Goal: Information Seeking & Learning: Find specific fact

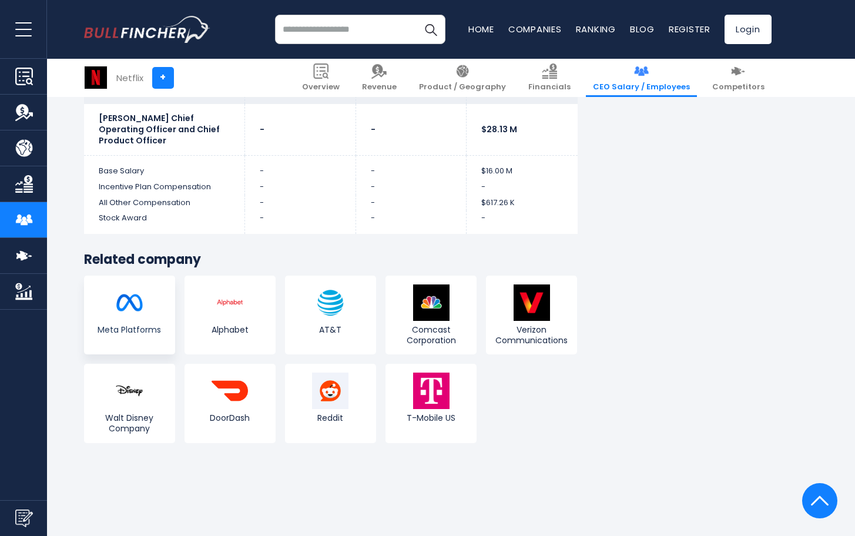
scroll to position [3503, 0]
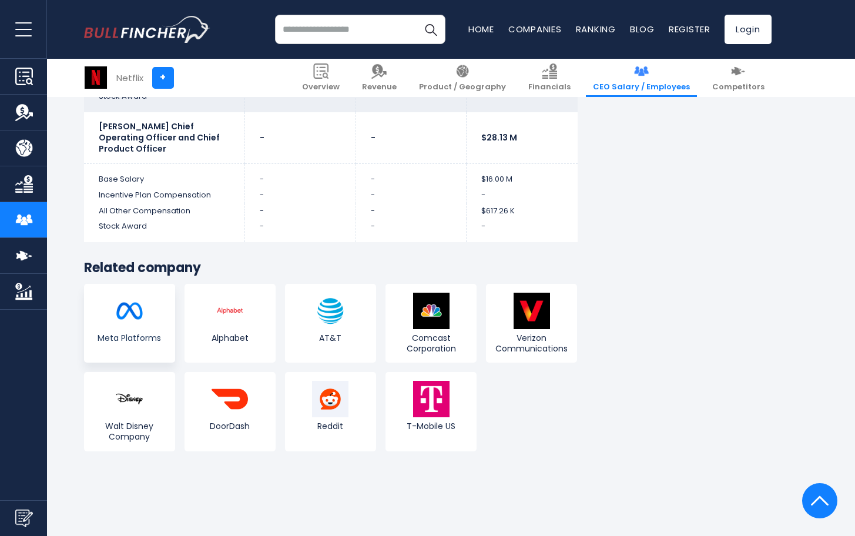
click at [132, 304] on img at bounding box center [129, 311] width 36 height 36
click at [137, 303] on img at bounding box center [129, 311] width 36 height 36
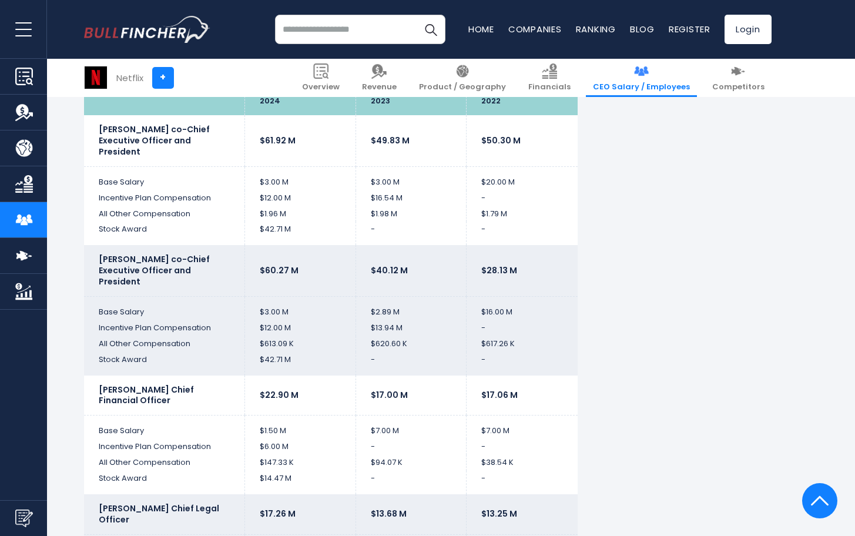
scroll to position [1994, 0]
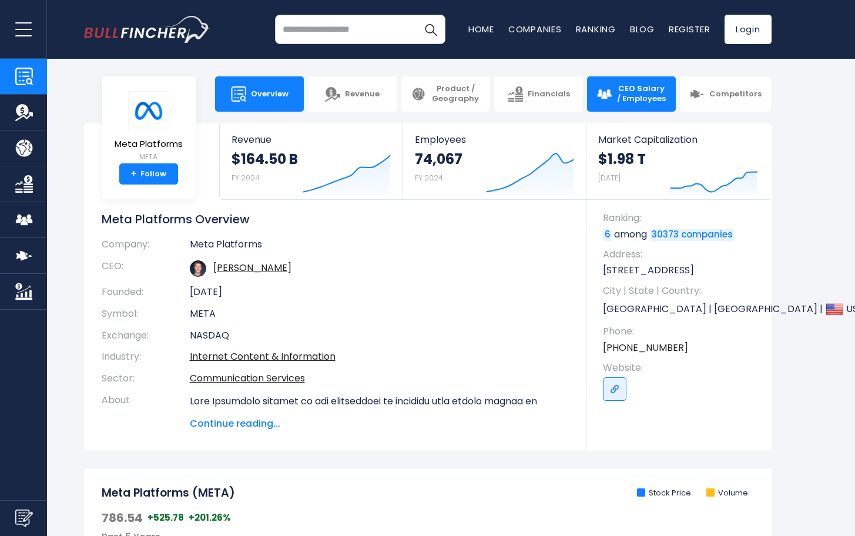
click at [612, 95] on img at bounding box center [604, 93] width 15 height 15
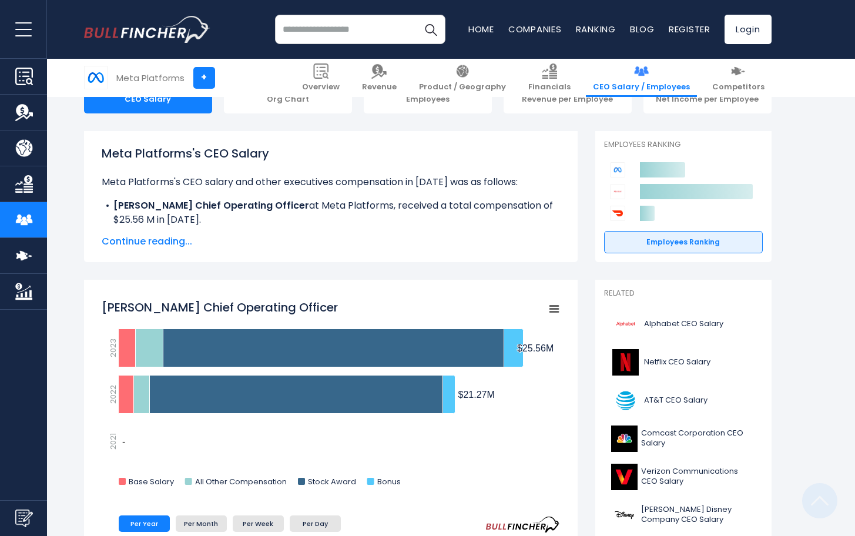
scroll to position [126, 0]
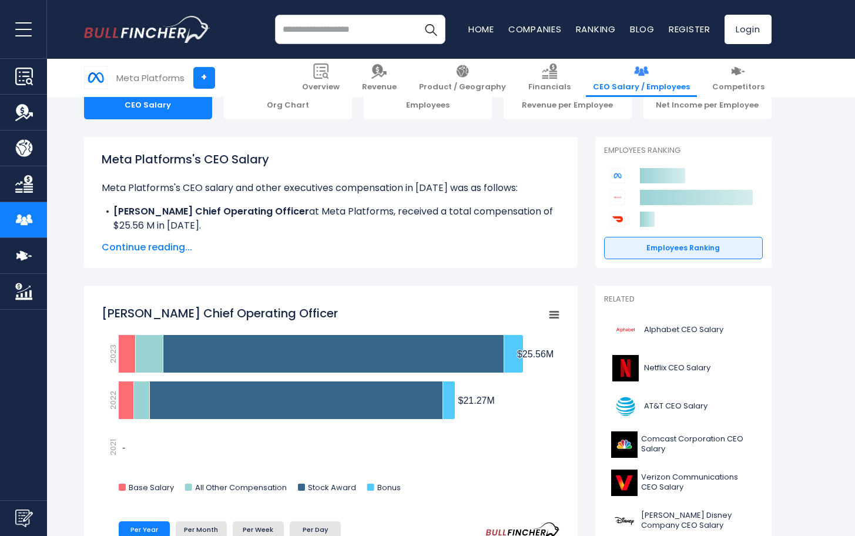
click at [147, 247] on span "Continue reading..." at bounding box center [331, 247] width 458 height 14
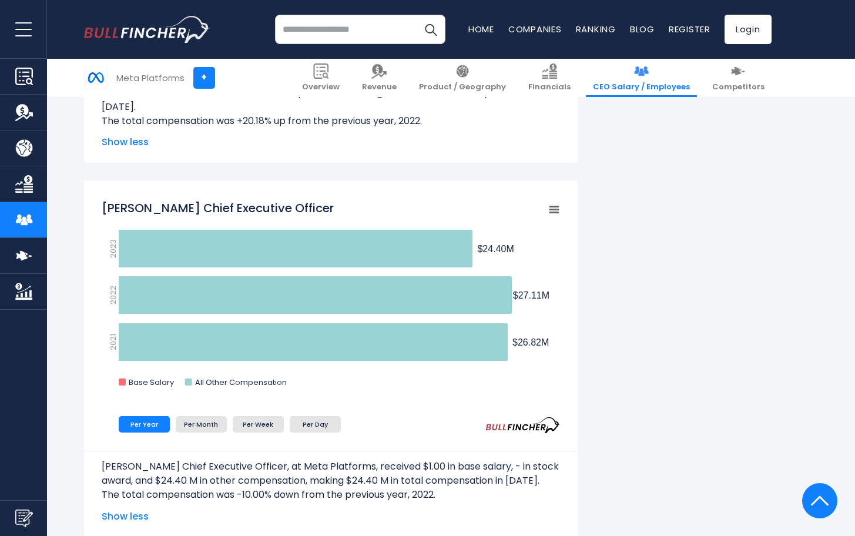
scroll to position [564, 0]
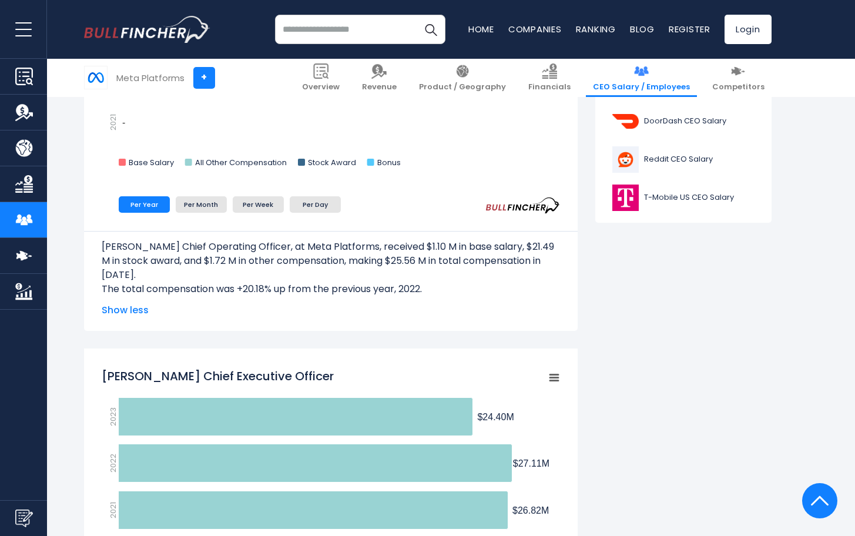
click at [130, 308] on span "Show less" at bounding box center [331, 310] width 458 height 14
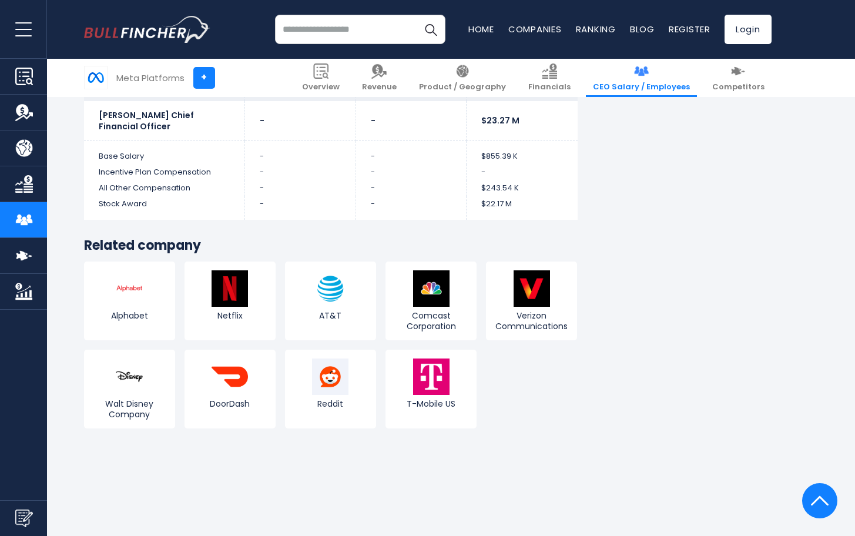
scroll to position [3604, 0]
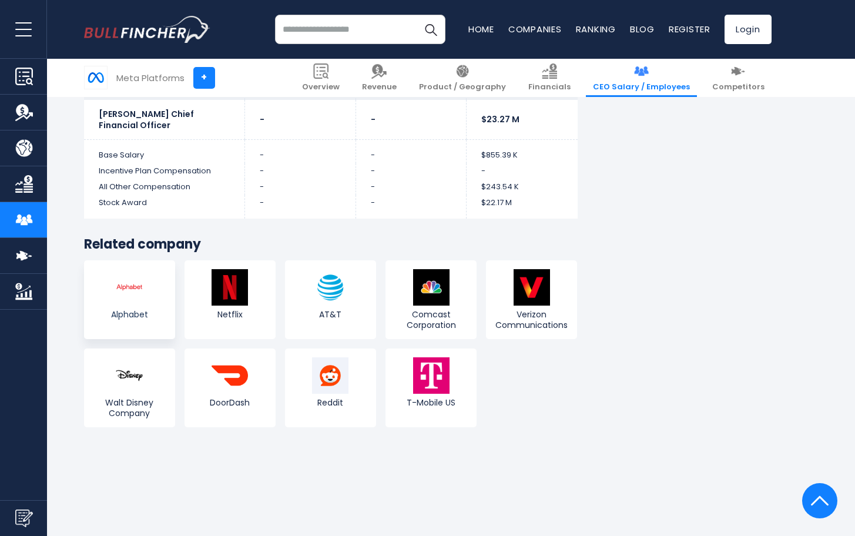
click at [138, 306] on img at bounding box center [129, 287] width 36 height 36
click at [129, 320] on span "Alphabet" at bounding box center [129, 314] width 85 height 11
click at [124, 299] on img at bounding box center [129, 287] width 36 height 36
click at [129, 301] on img at bounding box center [129, 287] width 36 height 36
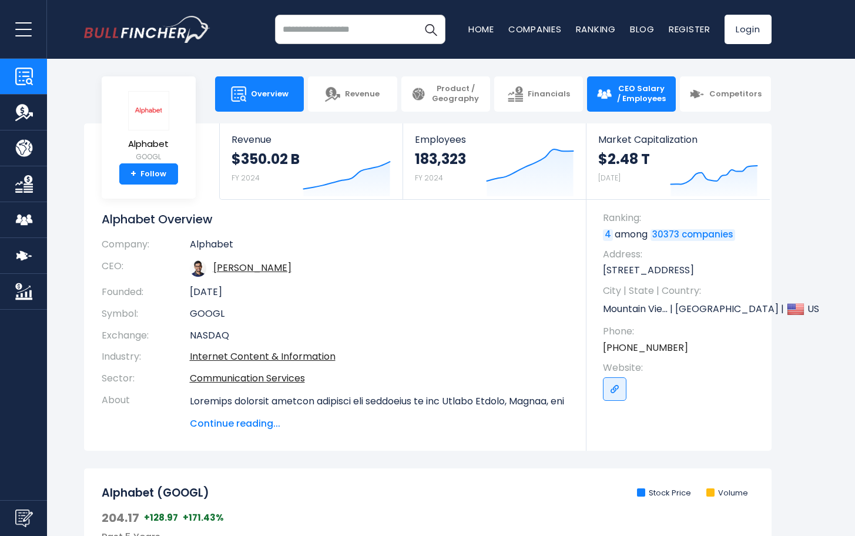
click at [622, 91] on span "CEO Salary / Employees" at bounding box center [642, 94] width 50 height 20
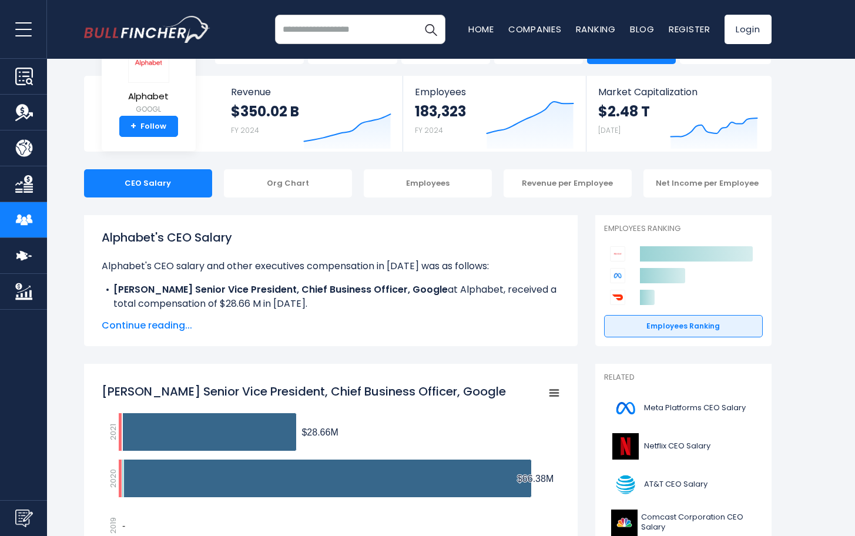
scroll to position [56, 0]
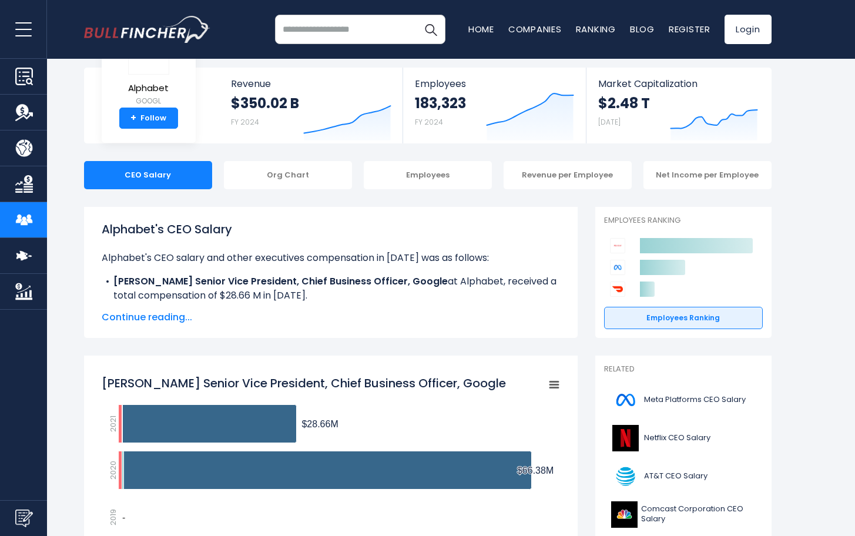
click at [150, 314] on span "Continue reading..." at bounding box center [331, 317] width 458 height 14
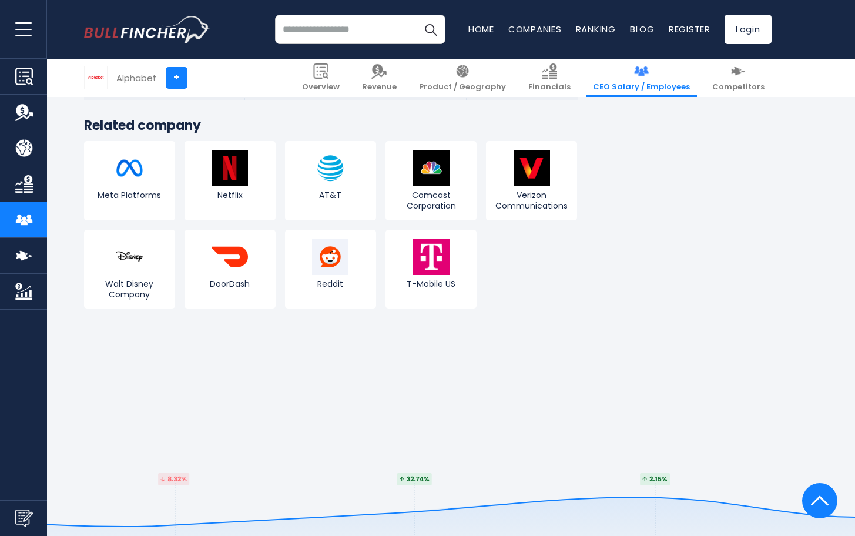
scroll to position [3416, 0]
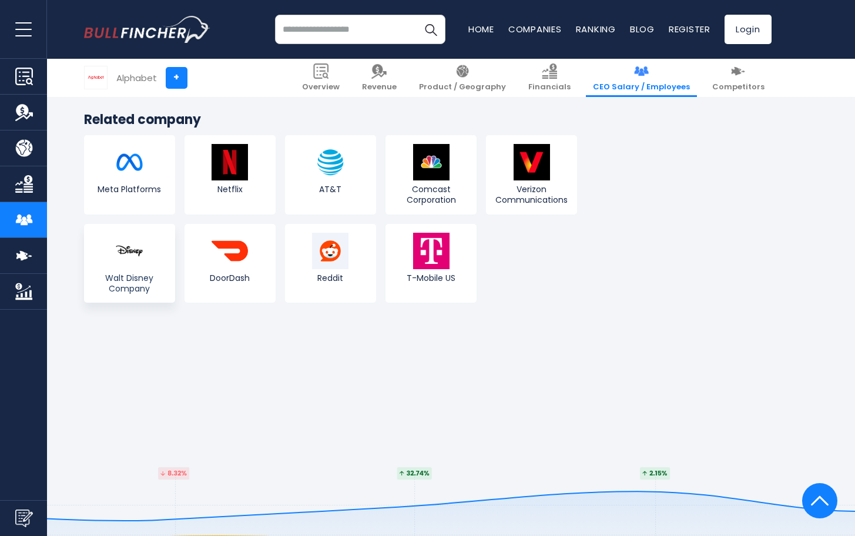
click at [126, 267] on img at bounding box center [129, 251] width 36 height 36
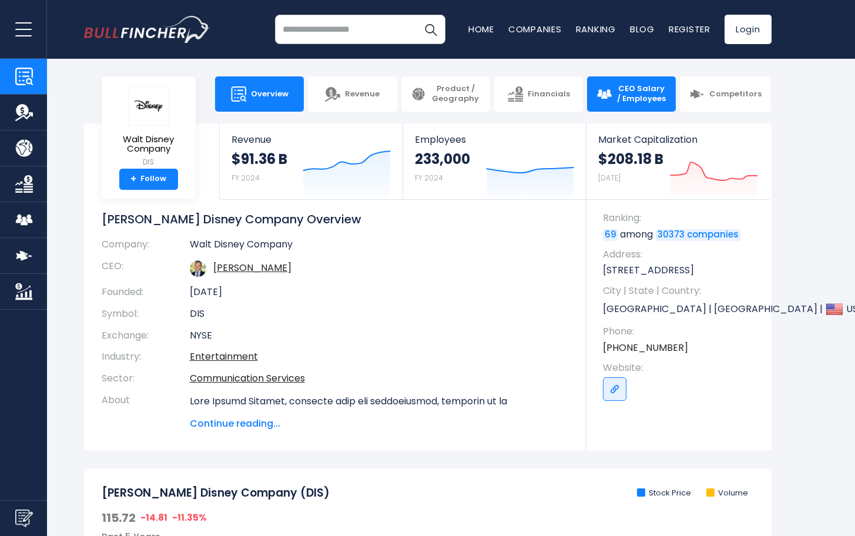
click at [630, 86] on span "CEO Salary / Employees" at bounding box center [642, 94] width 50 height 20
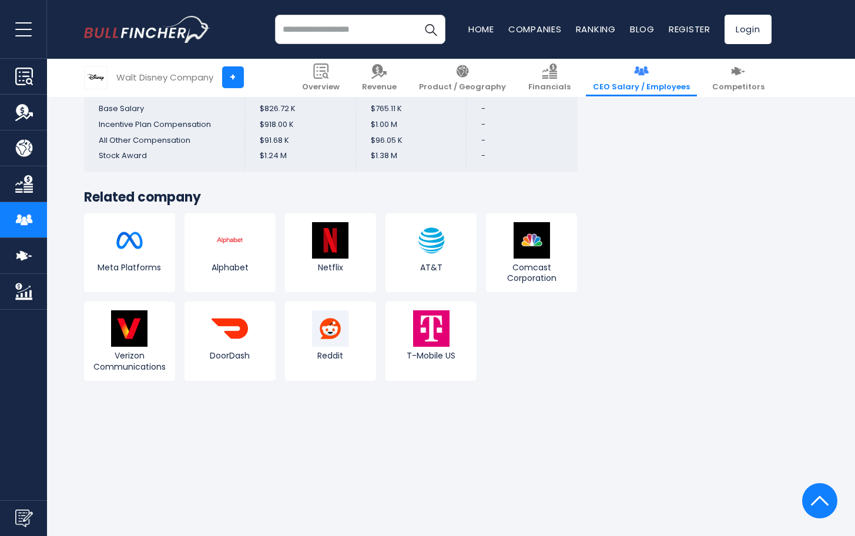
scroll to position [3415, 0]
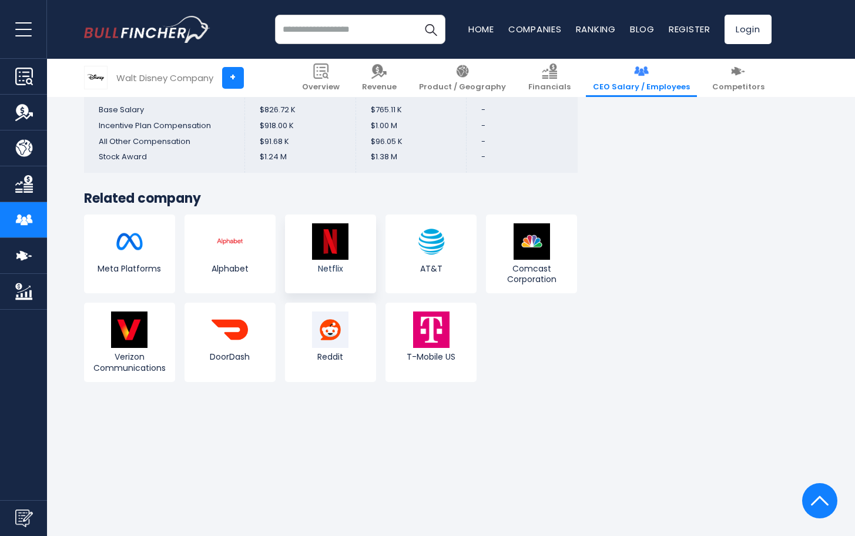
click at [333, 223] on img at bounding box center [330, 241] width 36 height 36
click at [332, 223] on img at bounding box center [330, 241] width 36 height 36
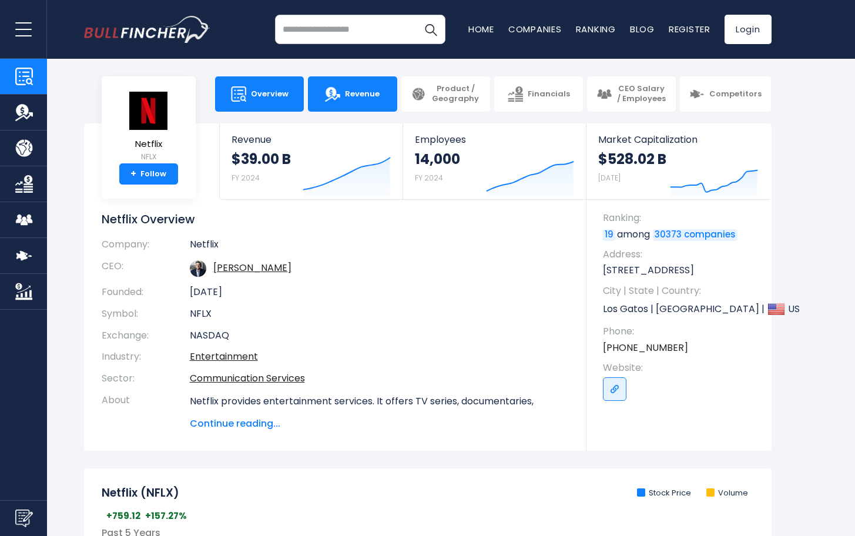
click at [352, 89] on span "Revenue" at bounding box center [362, 94] width 35 height 10
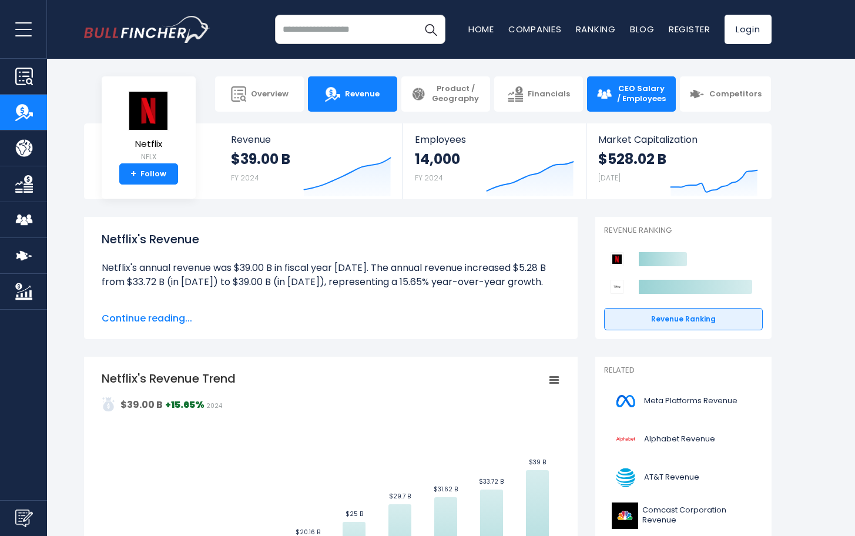
click at [626, 91] on span "CEO Salary / Employees" at bounding box center [642, 94] width 50 height 20
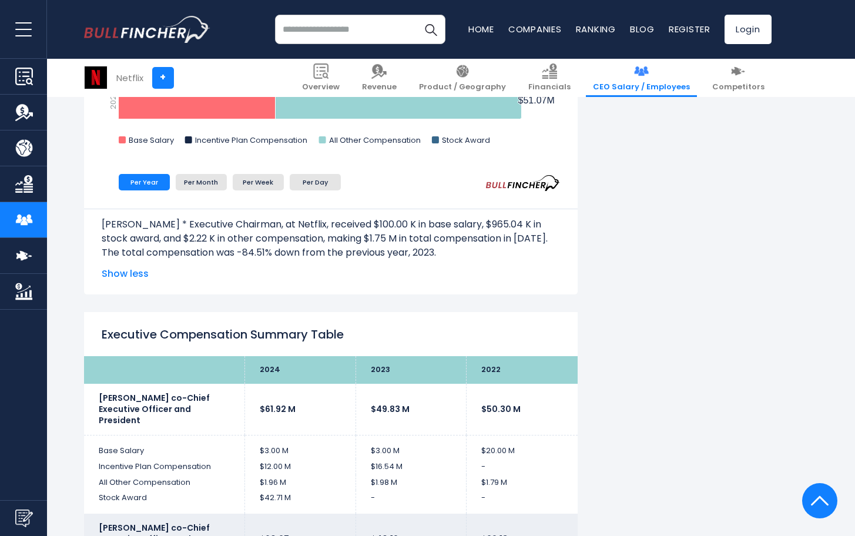
scroll to position [2134, 0]
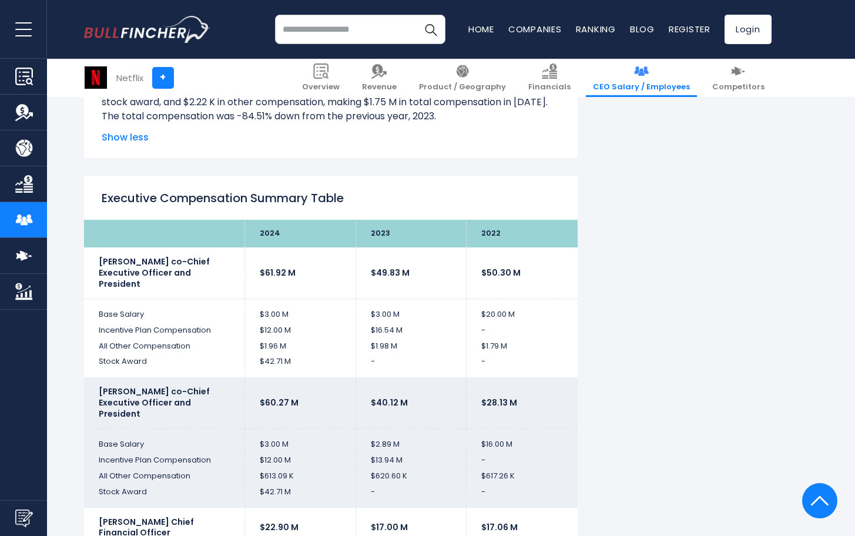
click at [140, 207] on h2 "Executive Compensation Summary Table" at bounding box center [331, 198] width 458 height 18
copy div "Executive Compensation Summary Table"
